Goal: Find specific page/section: Find specific page/section

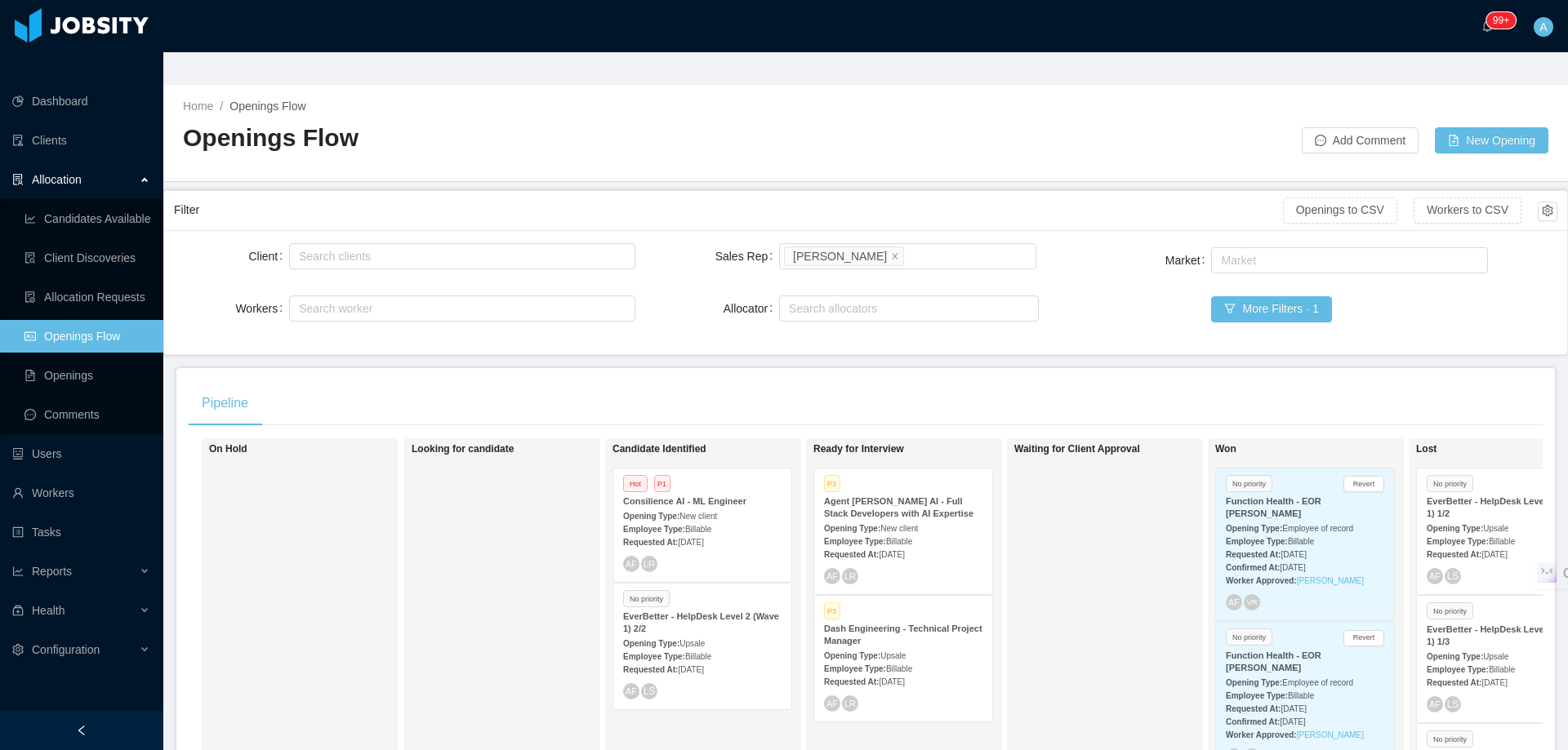
scroll to position [73, 0]
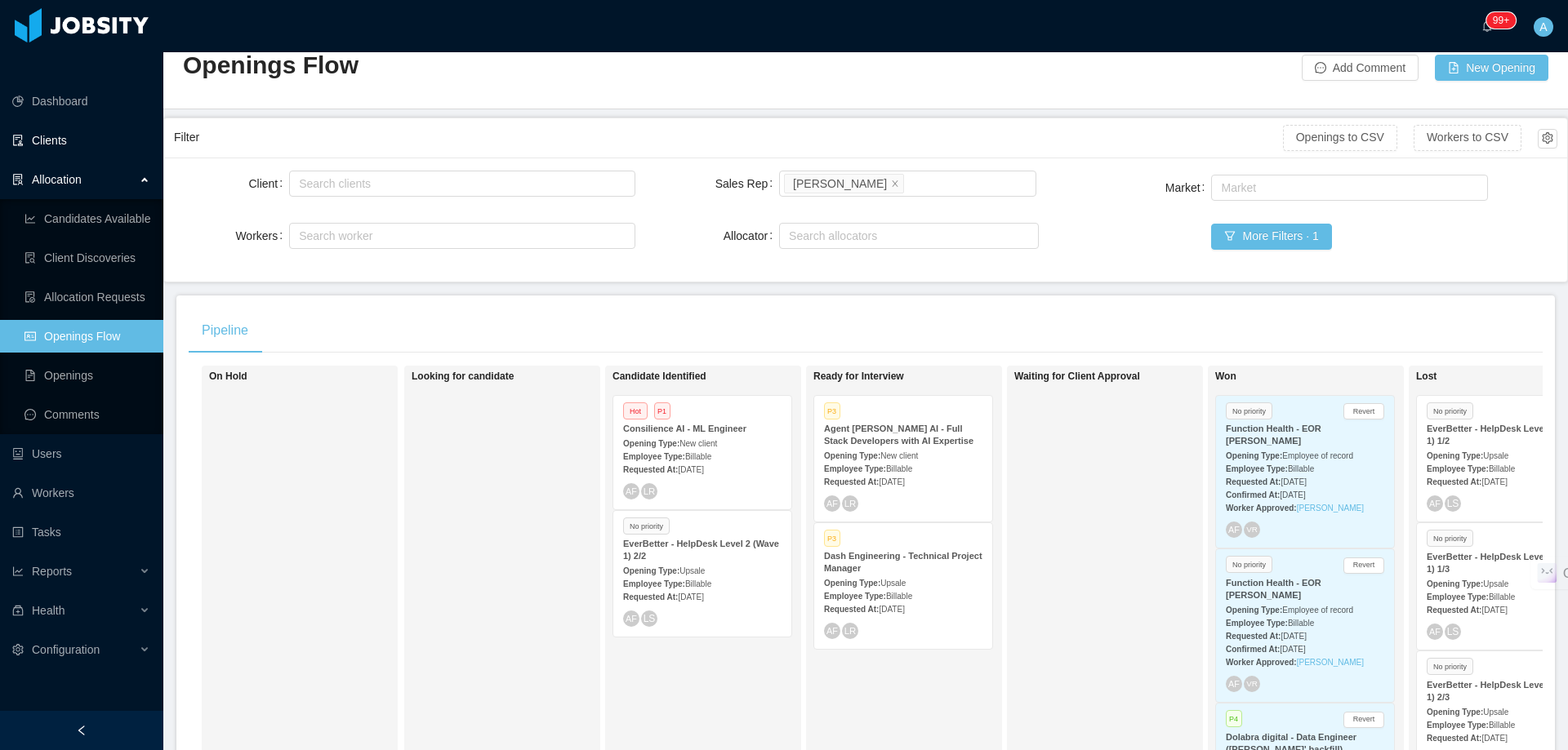
click at [76, 124] on link "Clients" at bounding box center [81, 140] width 138 height 33
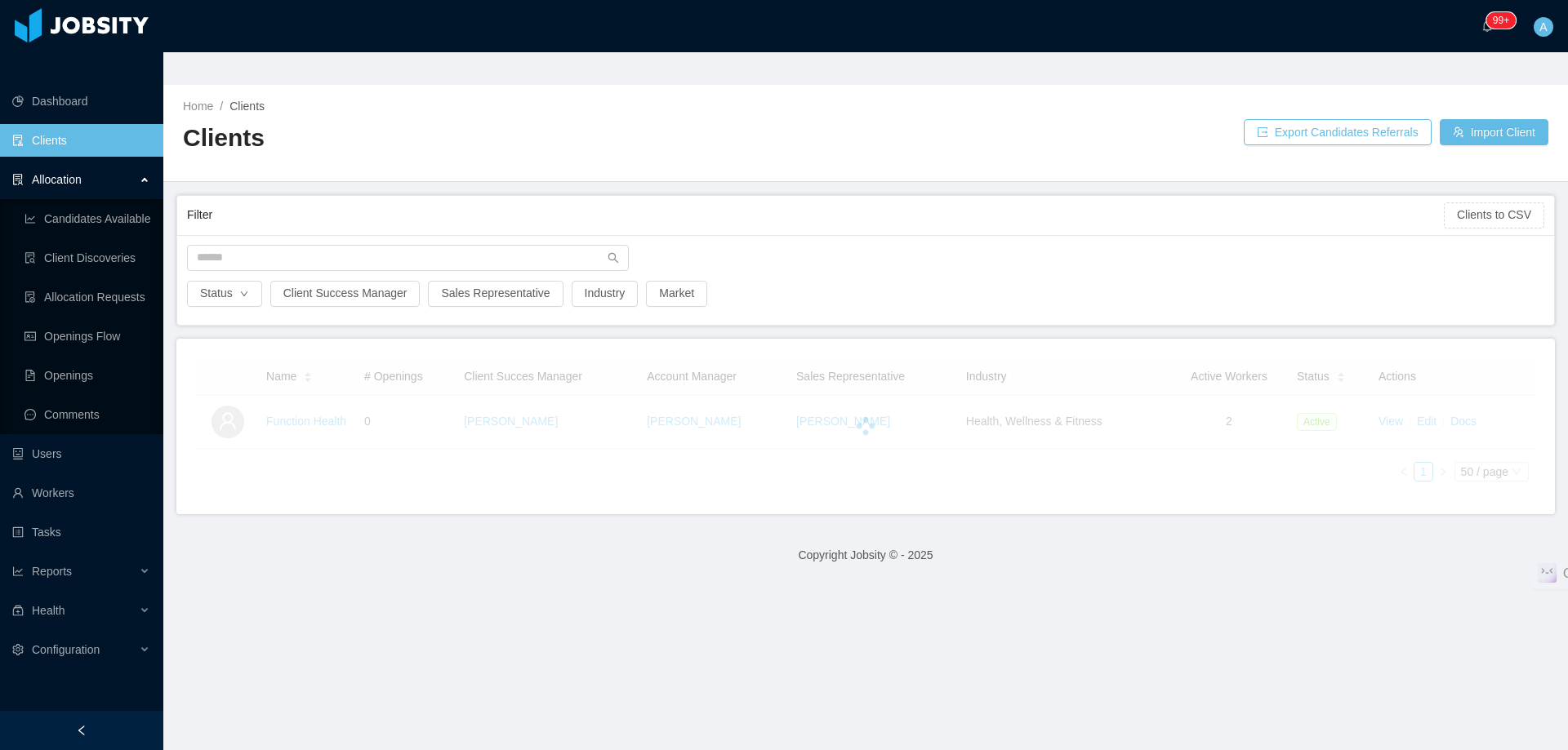
click at [243, 245] on div at bounding box center [865, 263] width 1373 height 36
click at [246, 245] on input "text" at bounding box center [408, 258] width 442 height 26
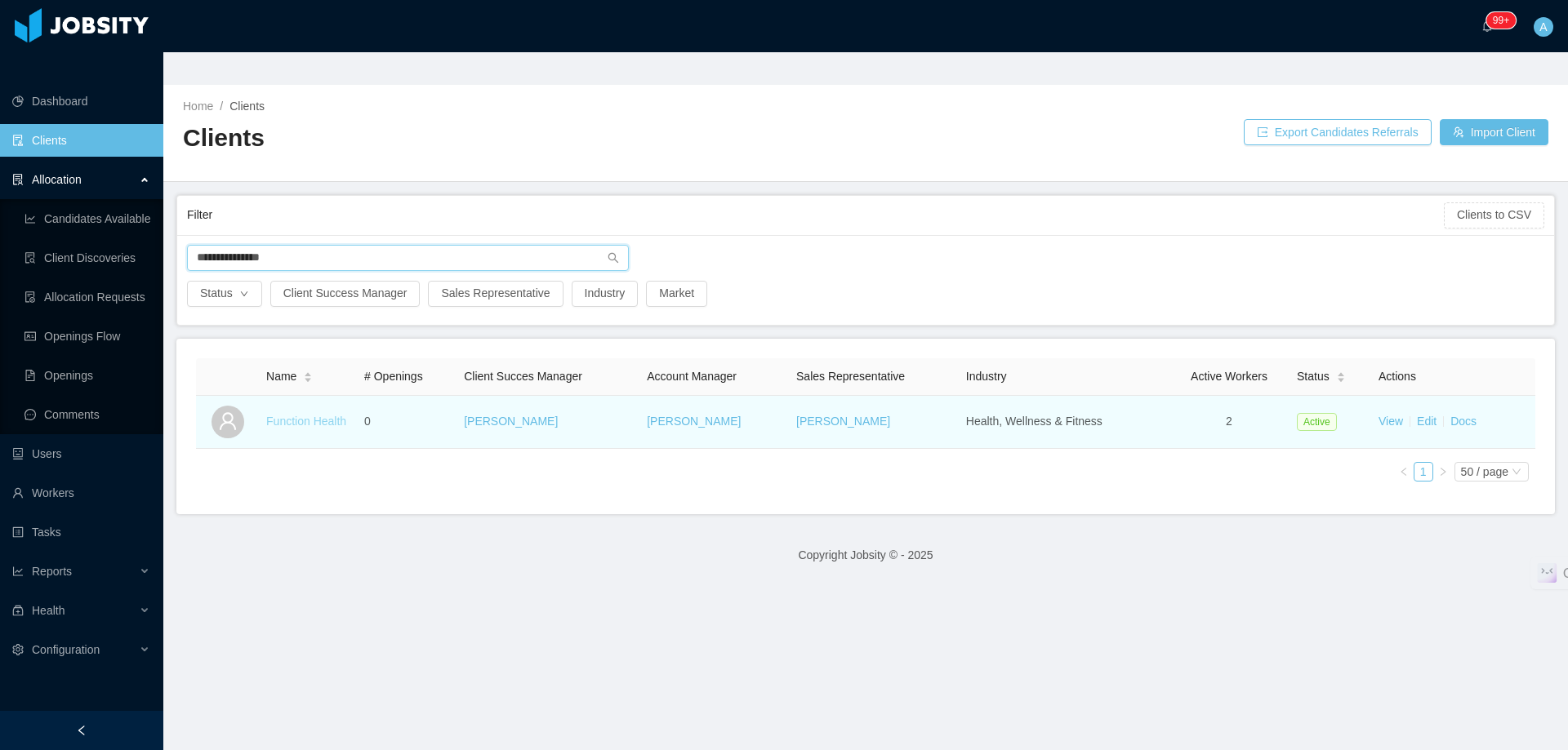
type input "**********"
click at [309, 414] on link "Function Health" at bounding box center [305, 421] width 80 height 13
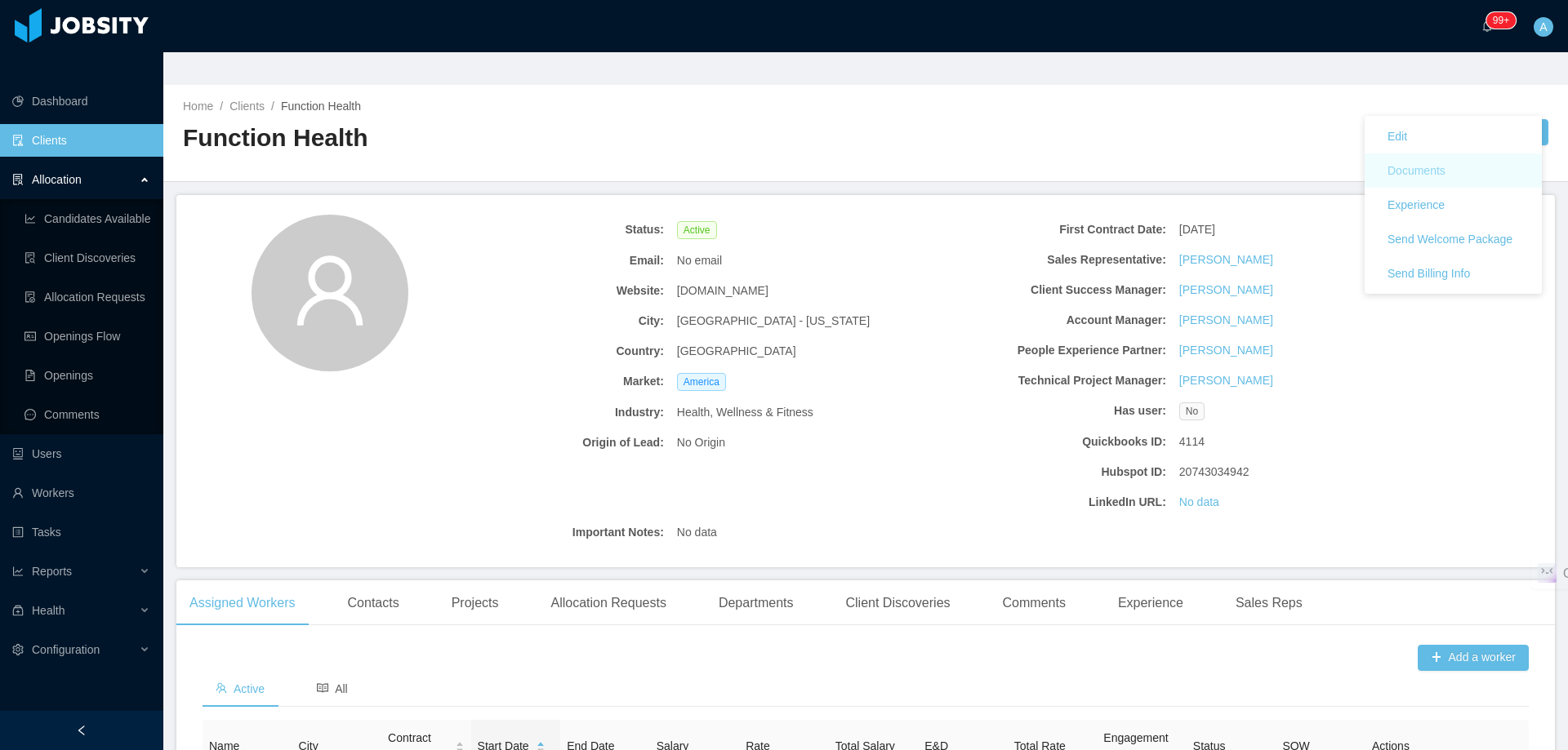
click at [1444, 166] on button "Documents" at bounding box center [1416, 171] width 84 height 26
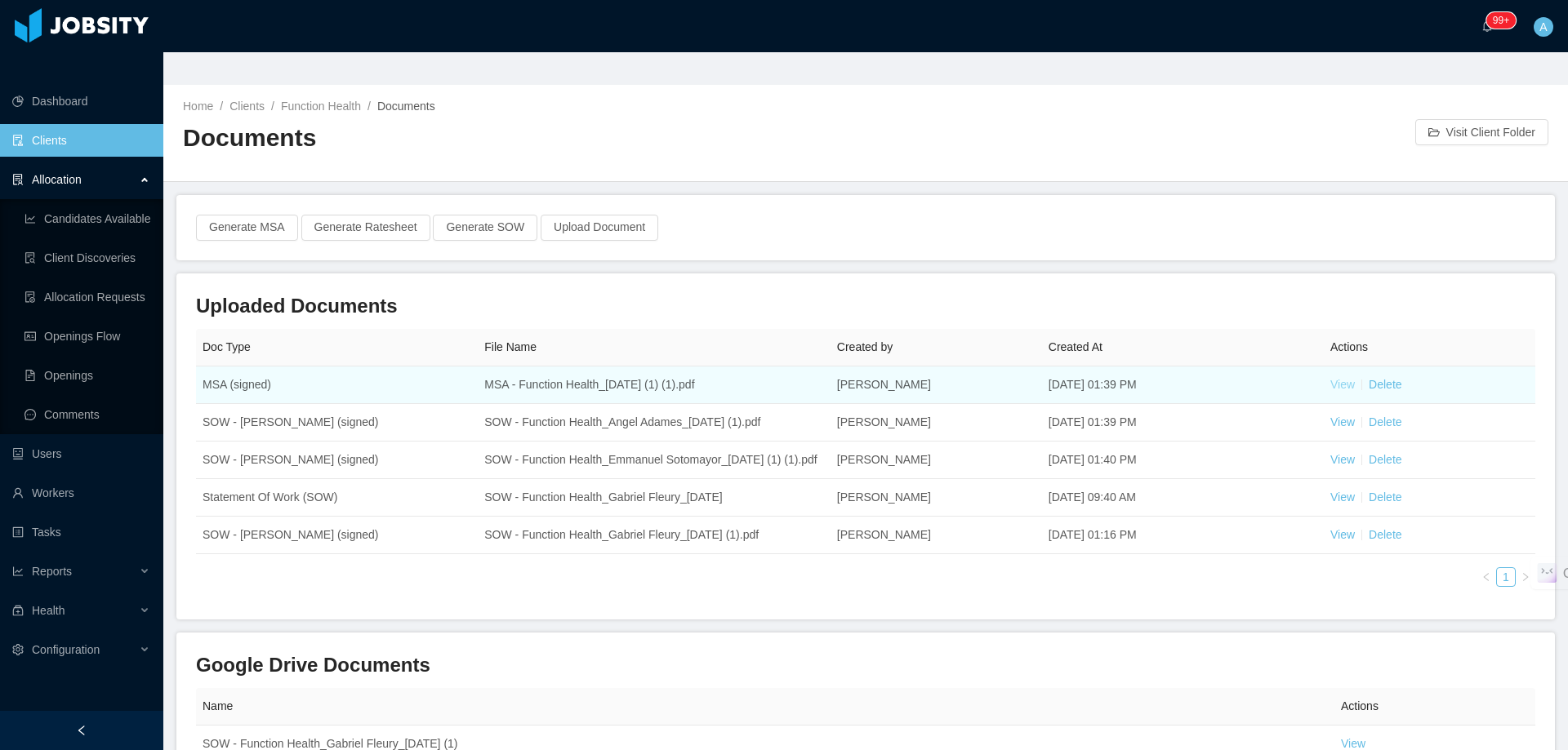
click at [1330, 377] on link "View" at bounding box center [1342, 384] width 25 height 13
